Goal: Transaction & Acquisition: Purchase product/service

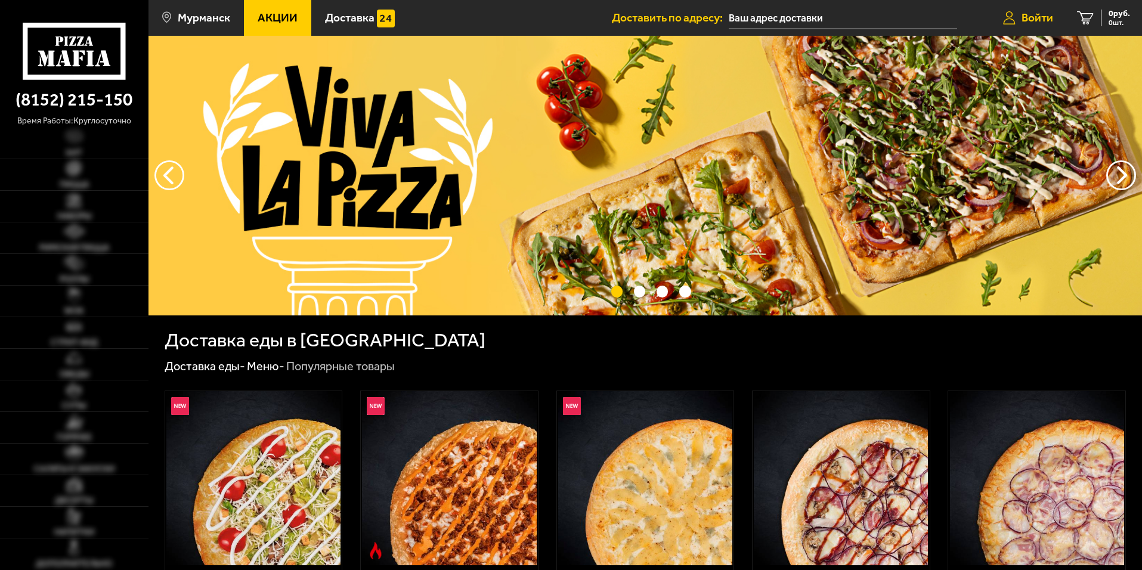
type input "[STREET_ADDRESS][PERSON_NAME]"
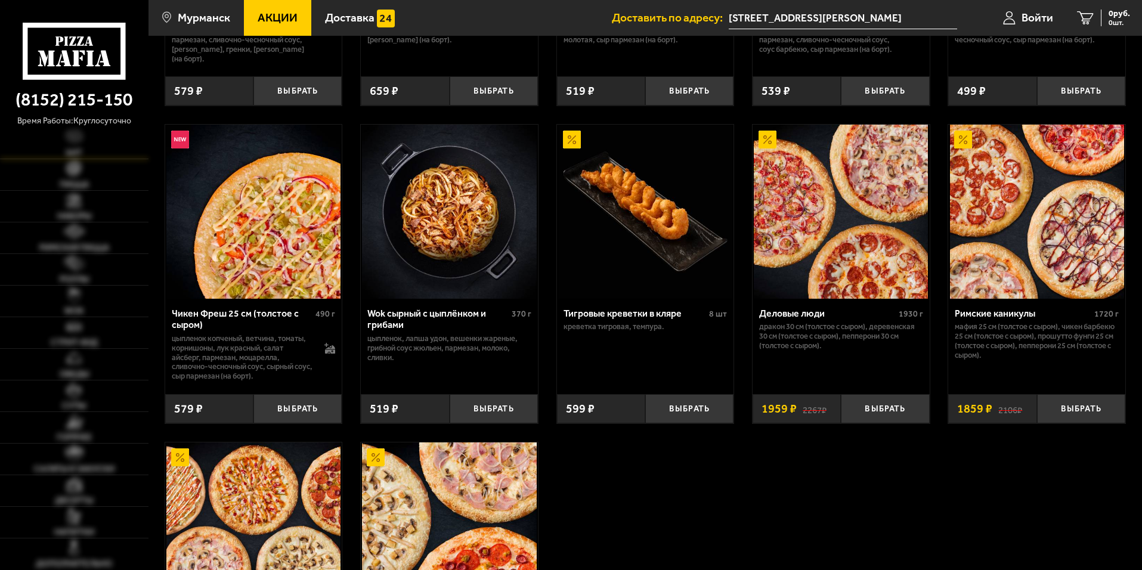
scroll to position [537, 0]
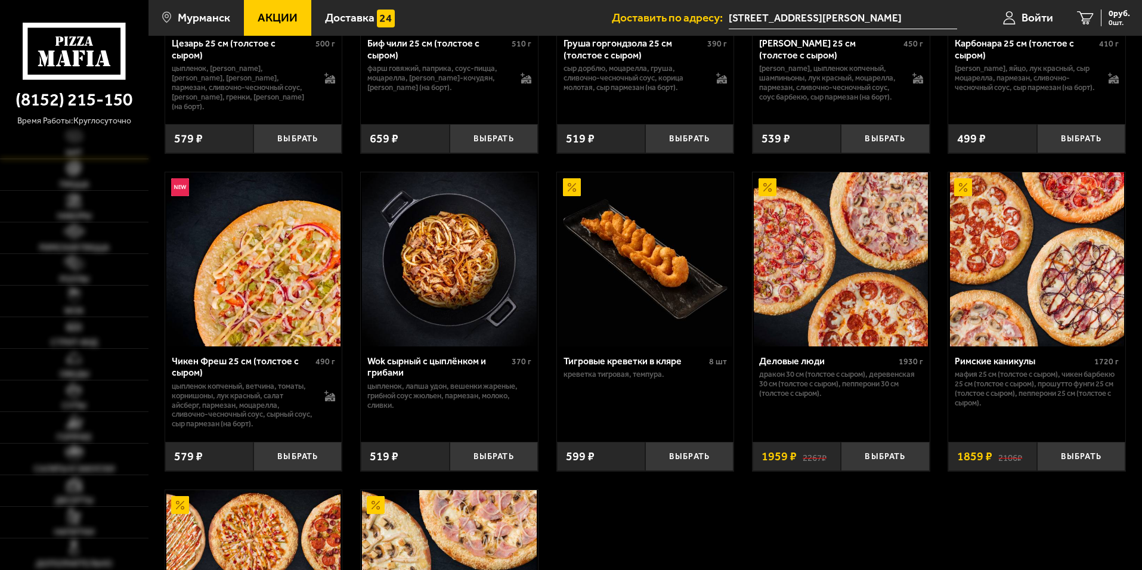
click at [70, 156] on span "Хит" at bounding box center [74, 153] width 17 height 8
click at [72, 182] on span "Пицца" at bounding box center [74, 185] width 29 height 8
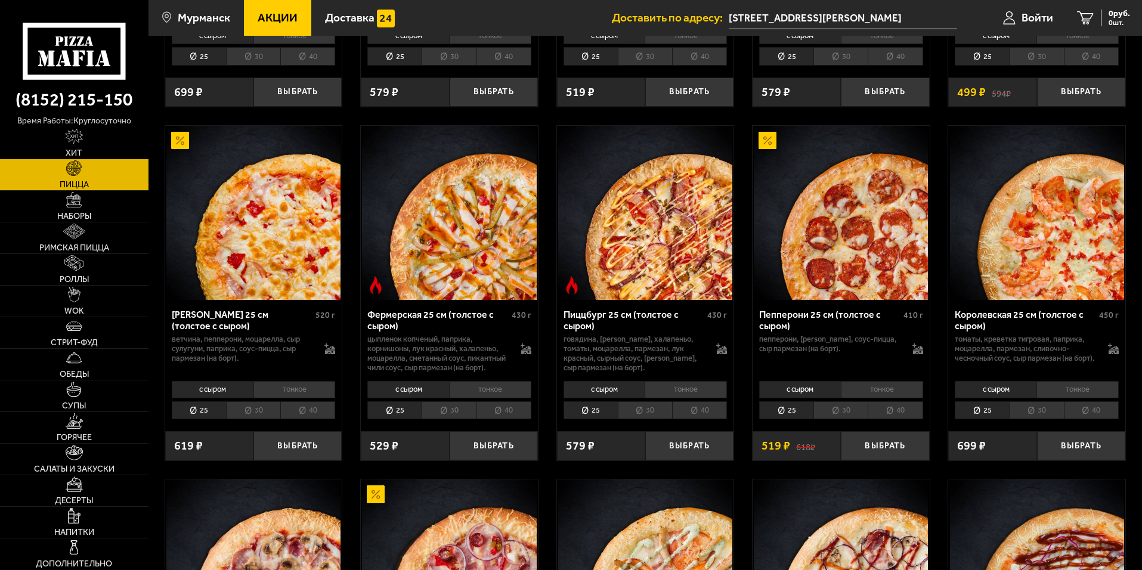
scroll to position [954, 0]
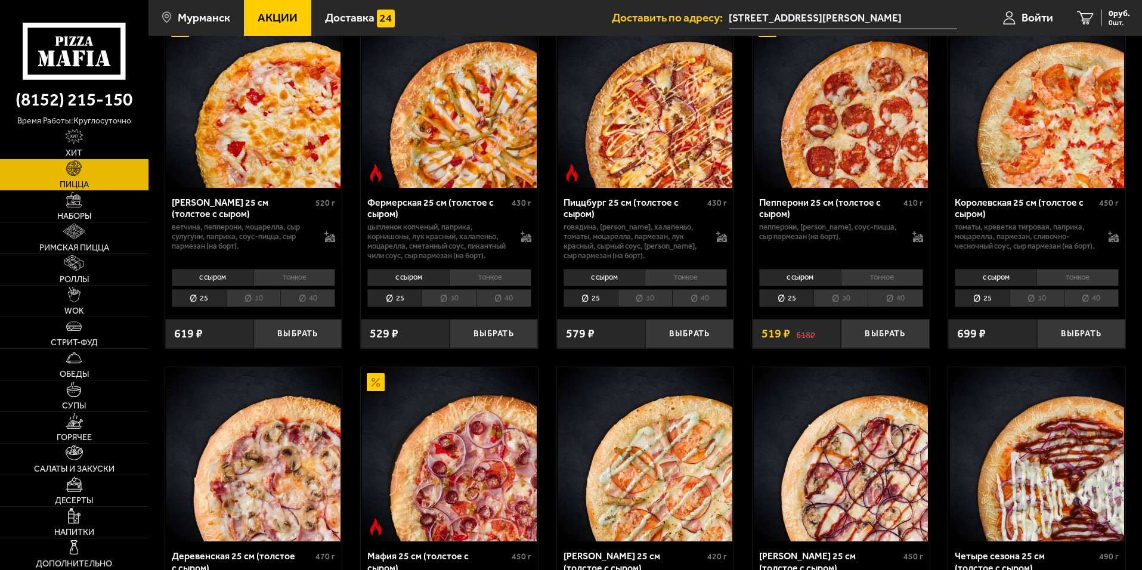
click at [836, 308] on li "30" at bounding box center [840, 298] width 54 height 18
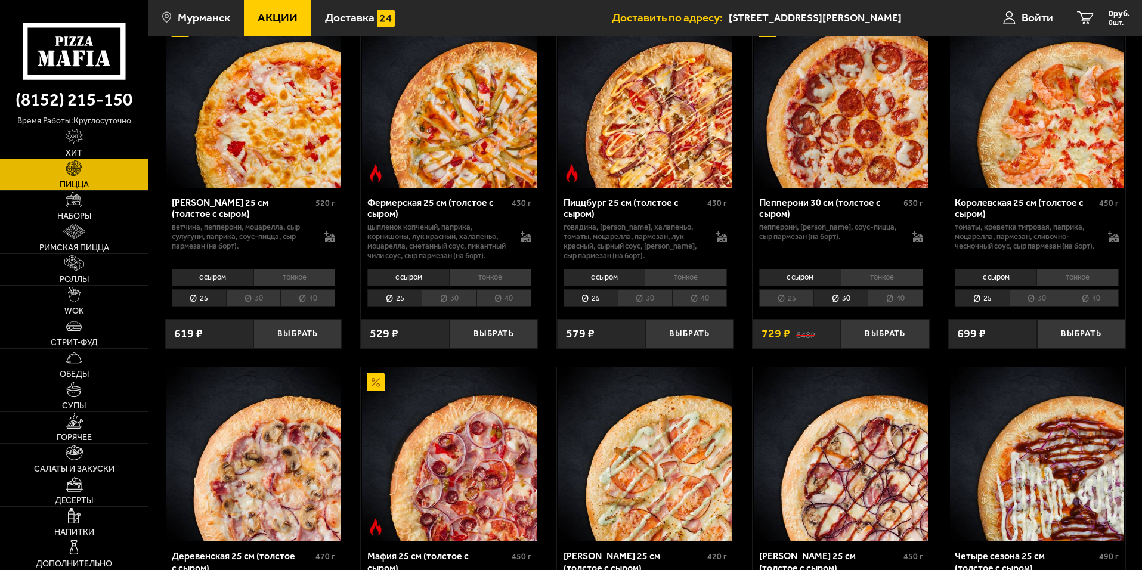
click at [872, 286] on li "тонкое" at bounding box center [882, 277] width 82 height 17
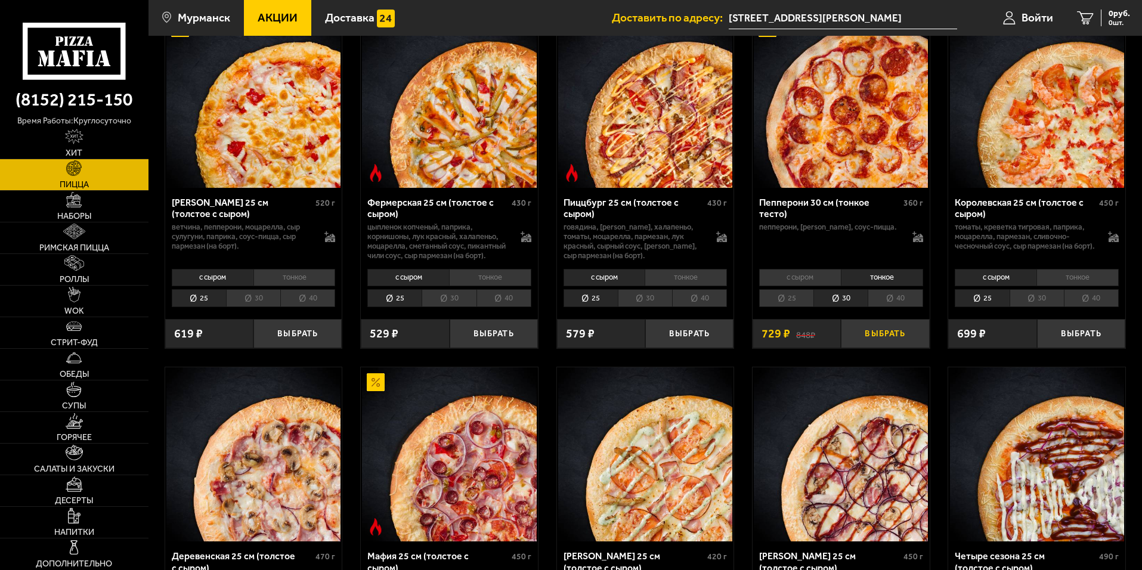
click at [892, 348] on button "Выбрать" at bounding box center [885, 333] width 88 height 29
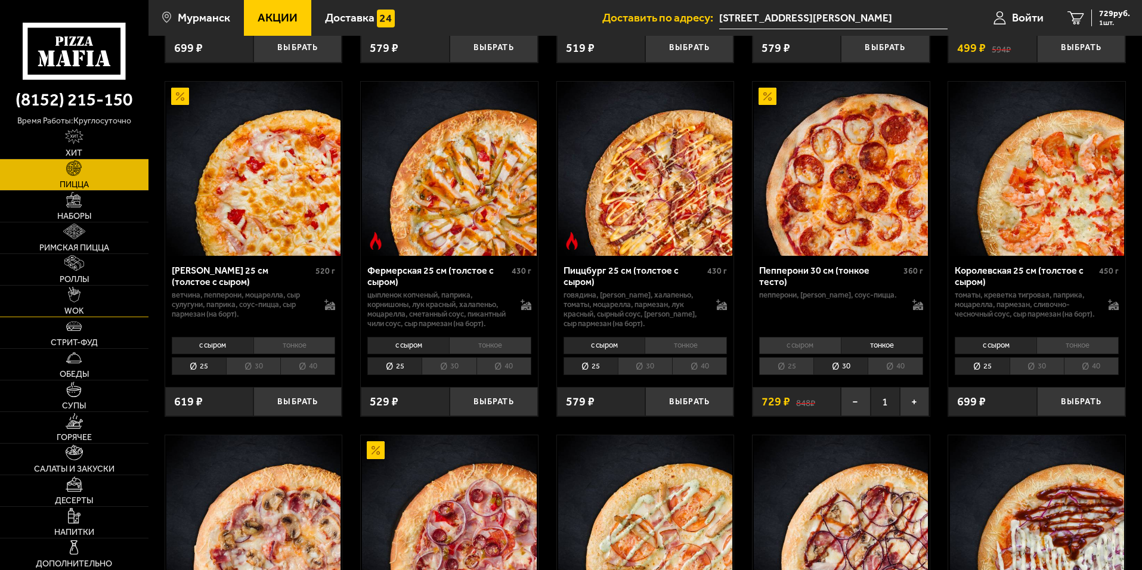
scroll to position [881, 0]
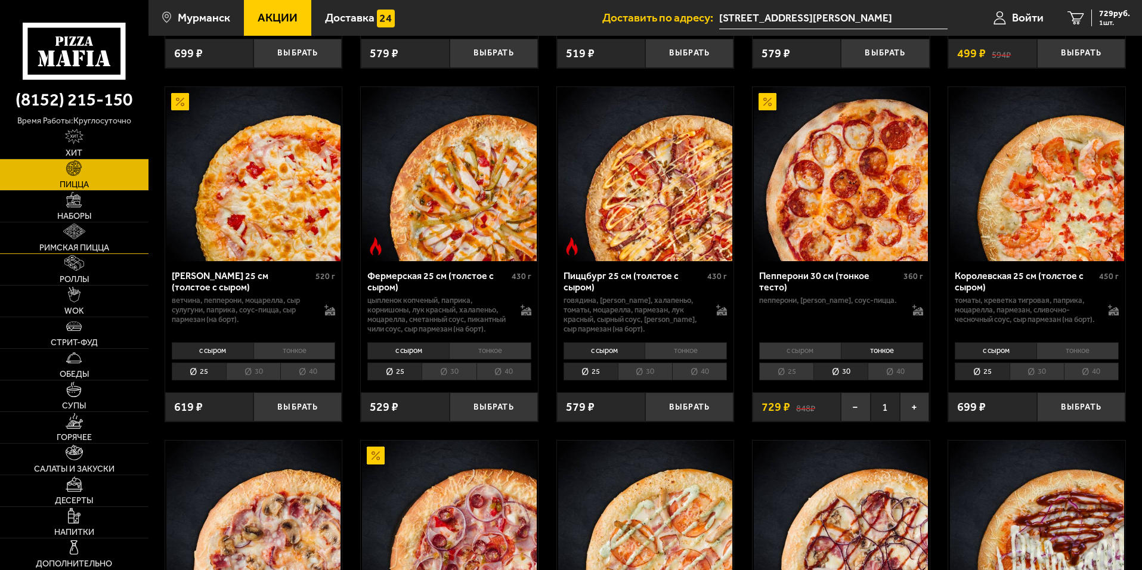
click at [86, 241] on link "Римская пицца" at bounding box center [74, 237] width 149 height 31
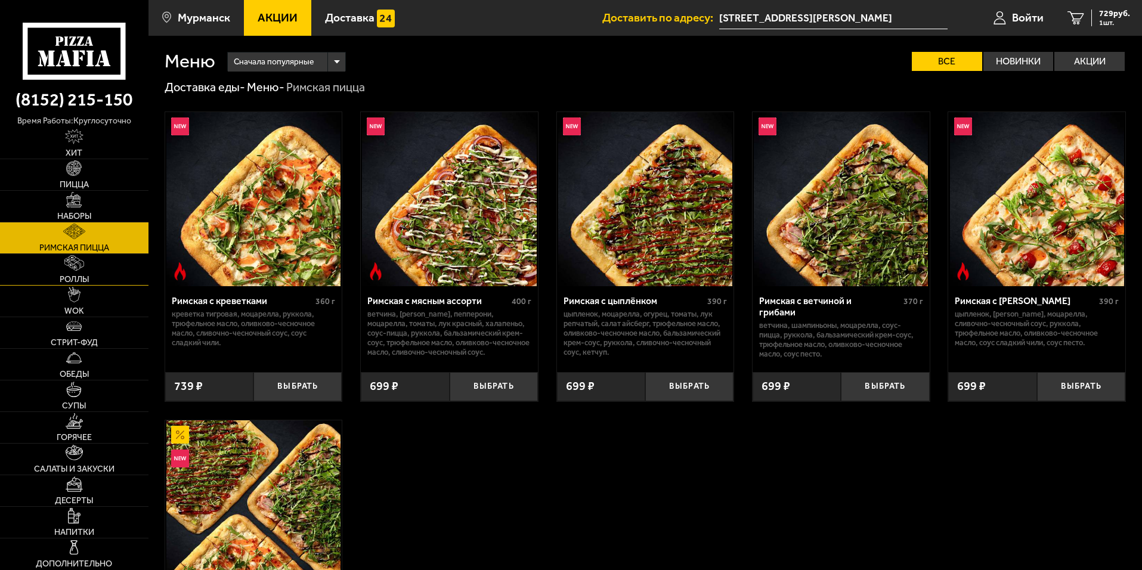
click at [74, 268] on img at bounding box center [74, 263] width 20 height 16
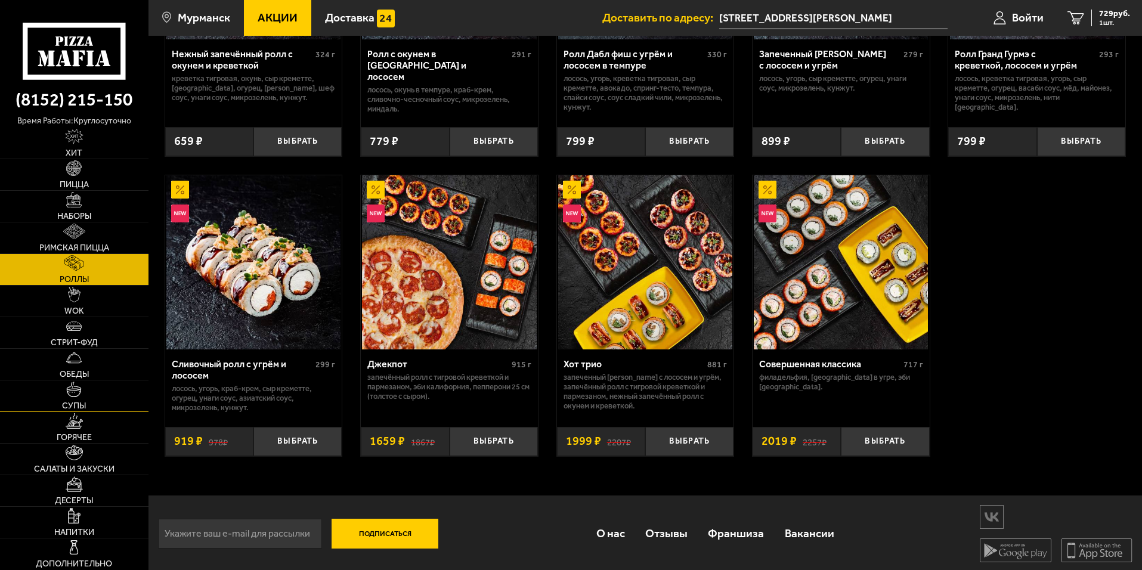
scroll to position [550, 0]
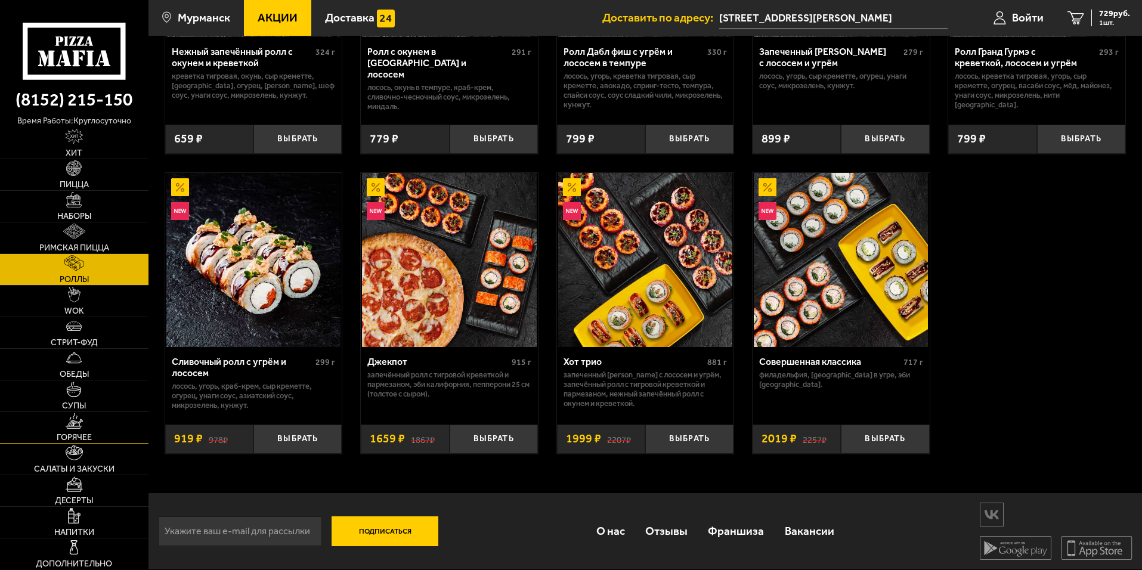
click at [82, 418] on img at bounding box center [74, 421] width 17 height 16
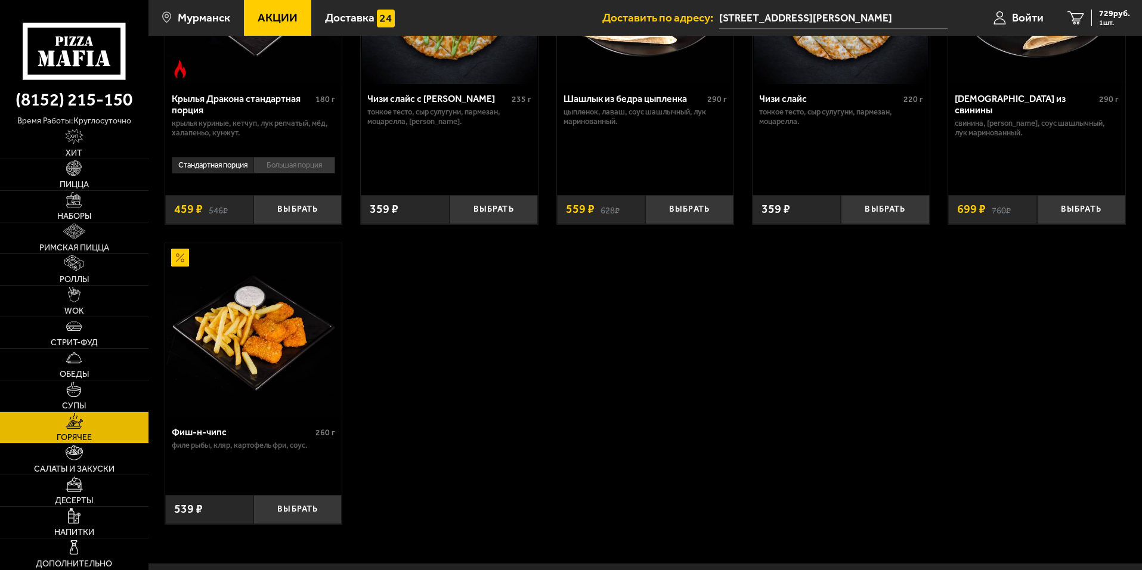
scroll to position [915, 0]
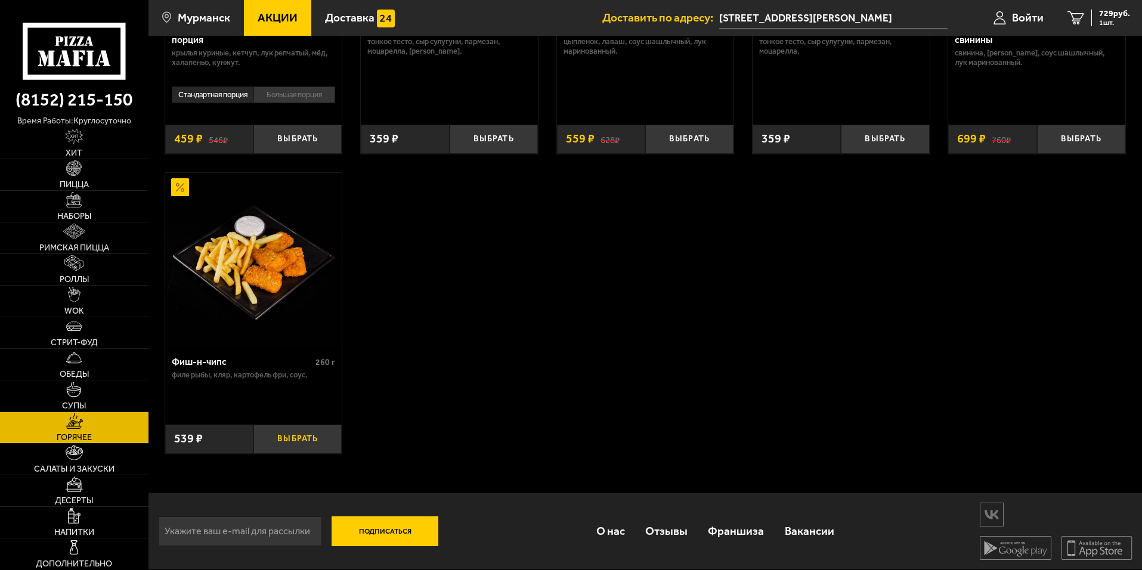
click at [271, 434] on button "Выбрать" at bounding box center [297, 439] width 88 height 29
click at [1119, 11] on span "1268 руб." at bounding box center [1112, 14] width 36 height 8
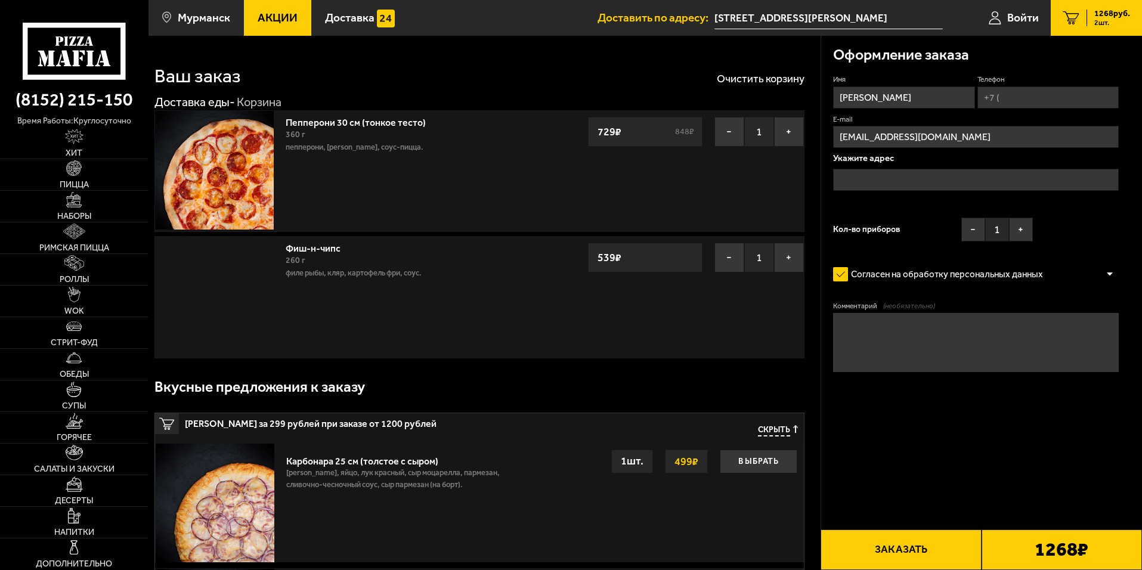
type input "[STREET_ADDRESS][PERSON_NAME]"
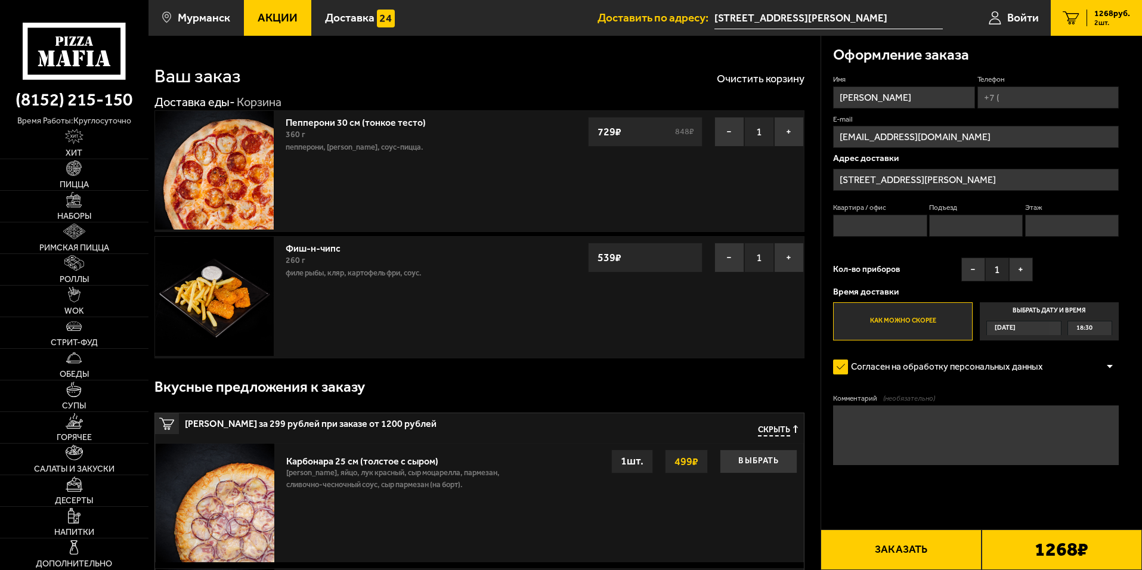
click at [862, 219] on input "Квартира / офис" at bounding box center [880, 226] width 94 height 22
type input "7"
type input "[PHONE_NUMBER]"
type input "1"
type input "3"
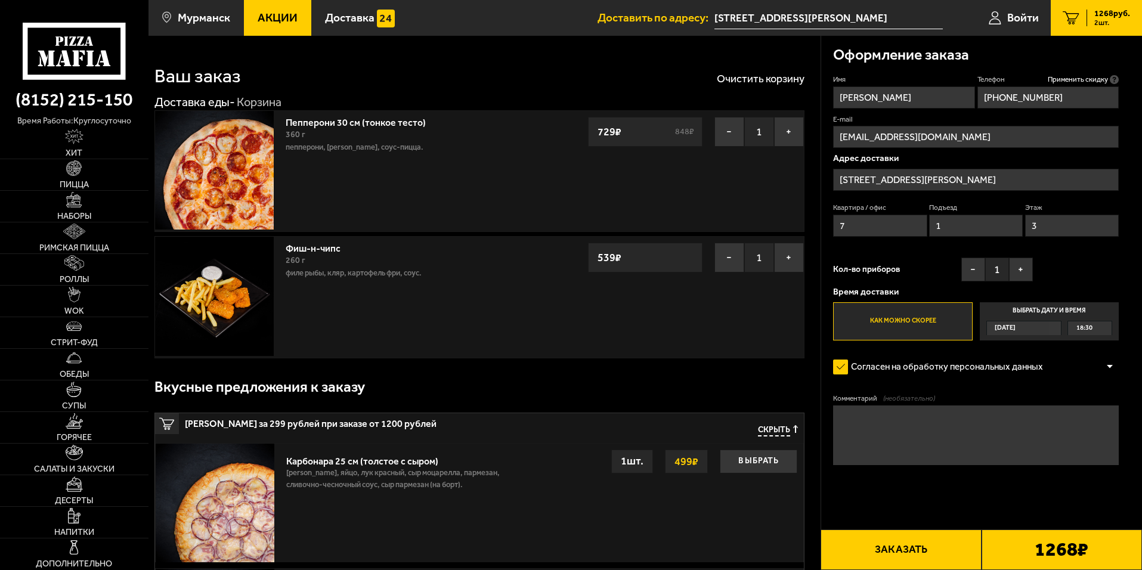
click at [905, 553] on button "Заказать" at bounding box center [901, 550] width 160 height 41
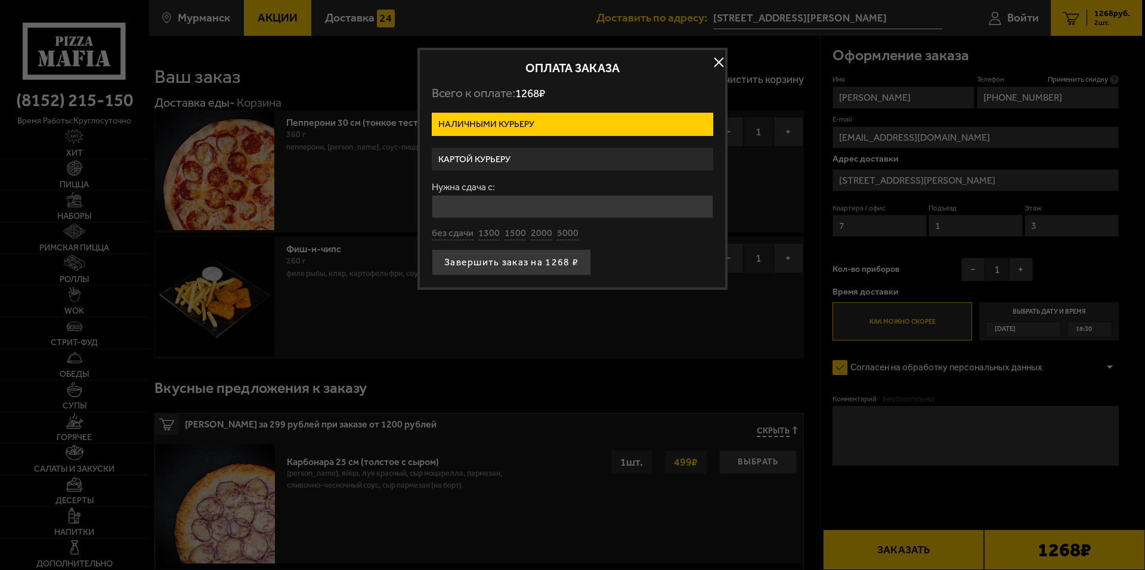
click at [494, 154] on label "Картой курьеру" at bounding box center [572, 159] width 281 height 23
click at [0, 0] on input "Картой курьеру" at bounding box center [0, 0] width 0 height 0
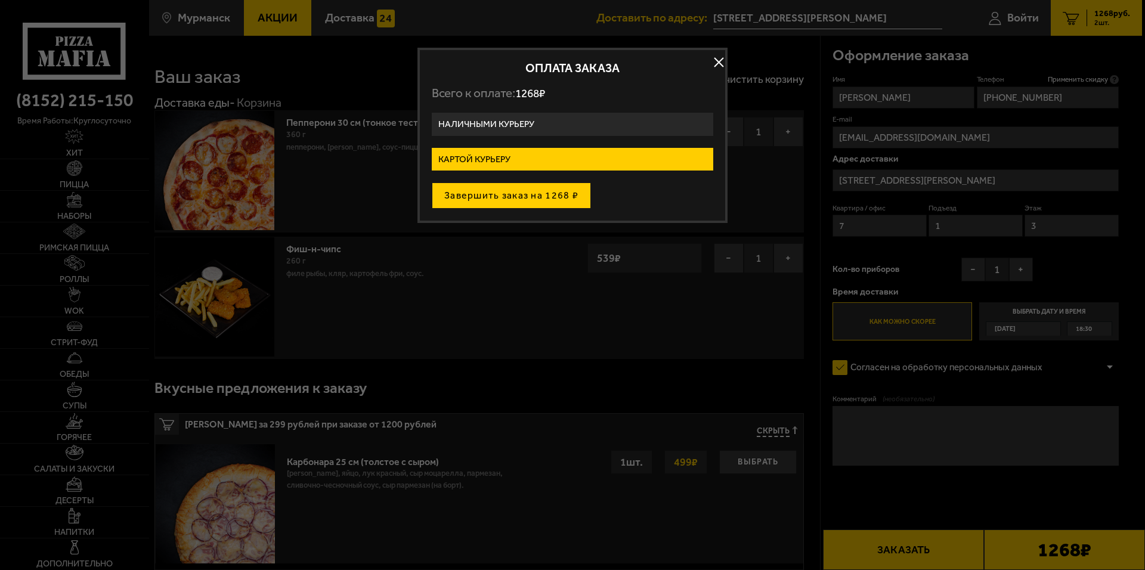
click at [525, 191] on button "Завершить заказ на 1268 ₽" at bounding box center [511, 195] width 159 height 26
